Goal: Information Seeking & Learning: Compare options

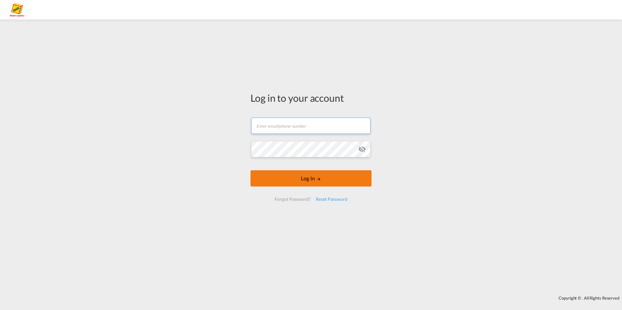
type input "[EMAIL_ADDRESS][PERSON_NAME][DOMAIN_NAME]"
click at [312, 175] on button "Log In" at bounding box center [310, 178] width 121 height 16
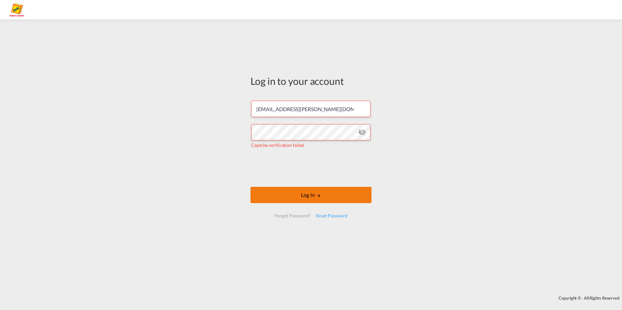
click at [310, 201] on button "Log In" at bounding box center [310, 195] width 121 height 16
